Goal: Task Accomplishment & Management: Manage account settings

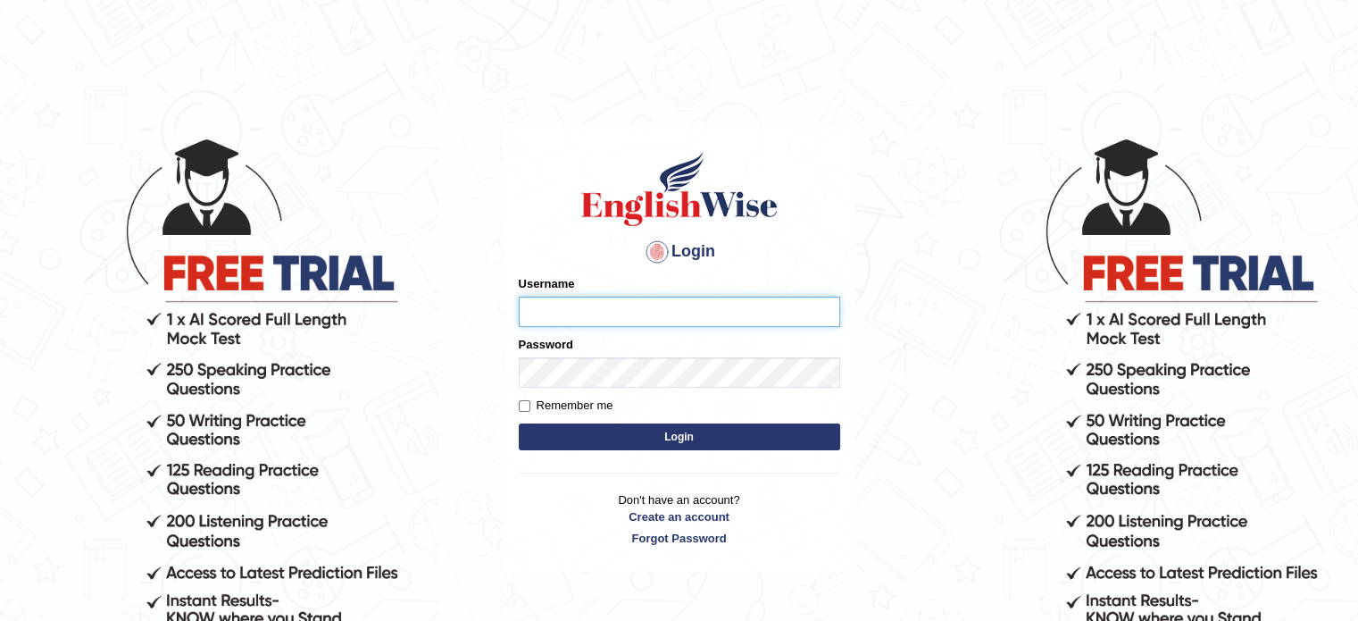
type input "Zangbu"
click at [630, 431] on button "Login" at bounding box center [679, 436] width 321 height 27
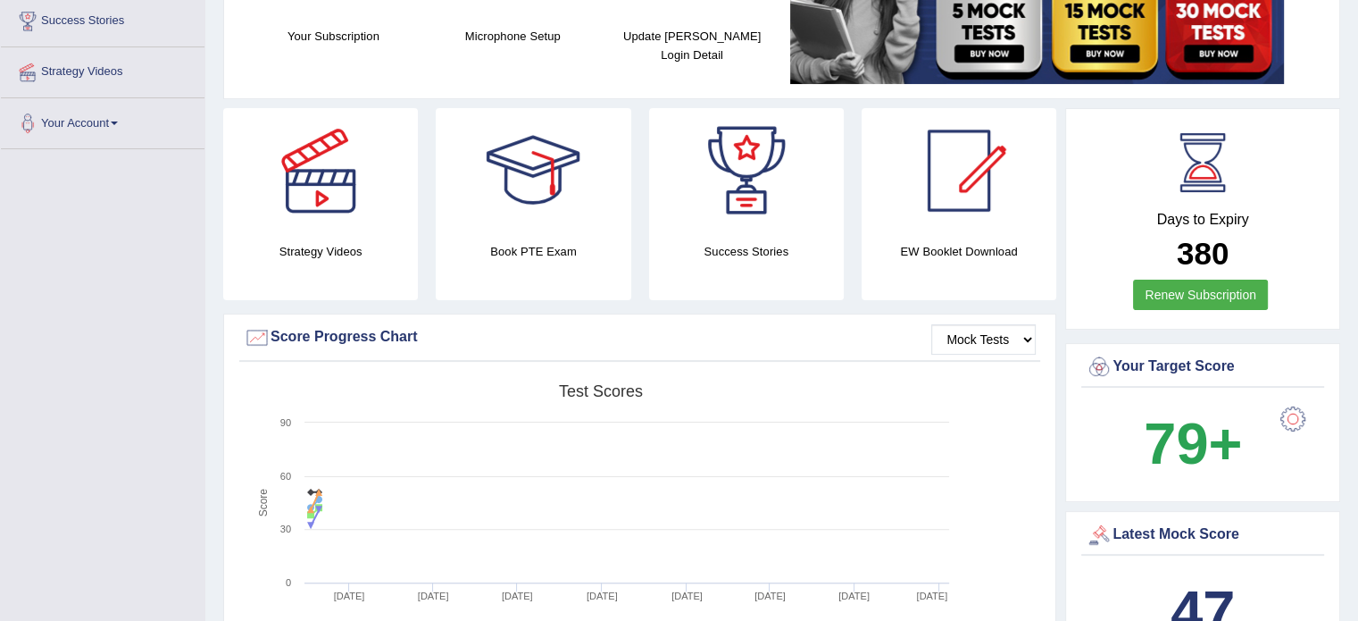
scroll to position [349, 0]
